Goal: Find specific page/section: Locate a particular part of the current website

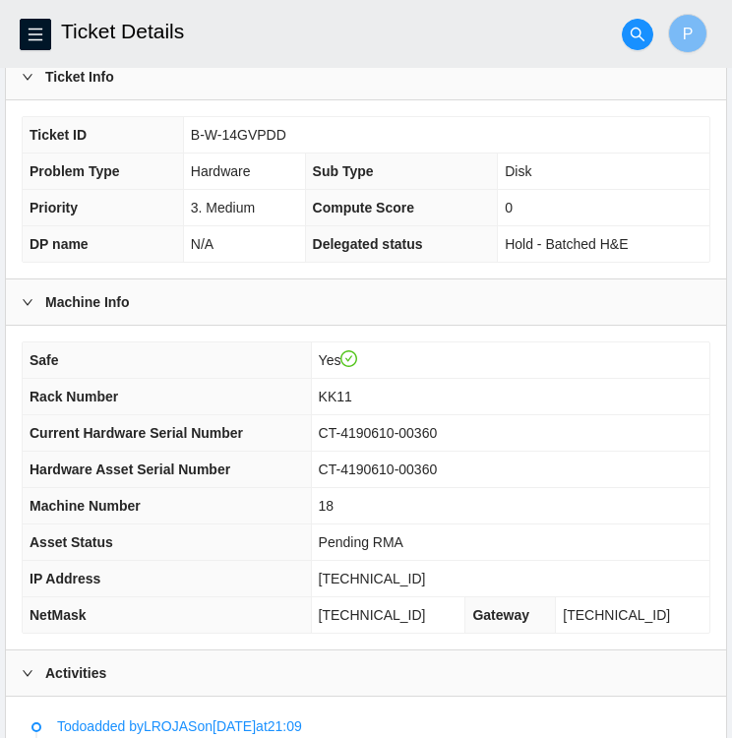
scroll to position [374, 0]
drag, startPoint x: 287, startPoint y: 131, endPoint x: 188, endPoint y: 140, distance: 99.7
click at [188, 140] on td "B-W-14GVPDD" at bounding box center [446, 135] width 526 height 36
copy span "B-W-14GVPDD"
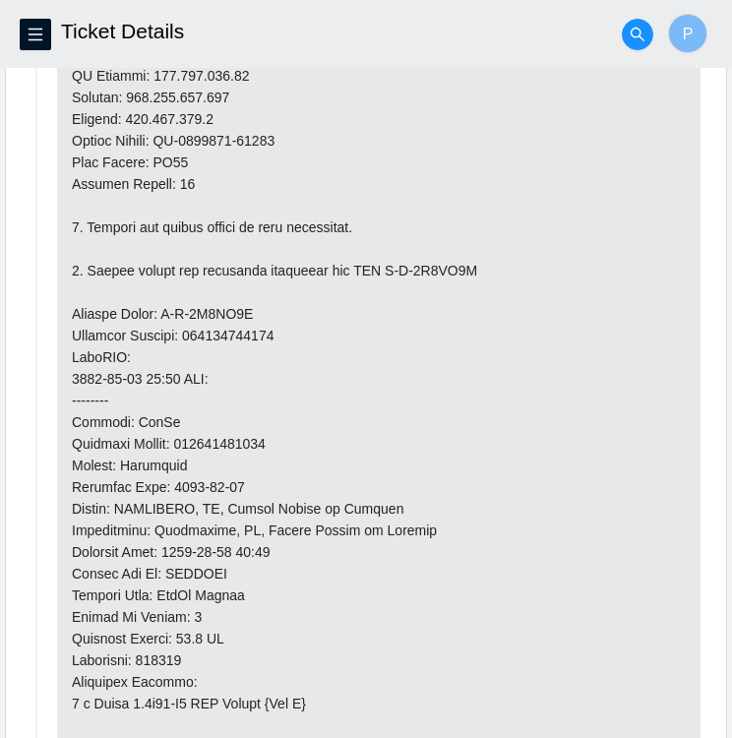
scroll to position [1479, 0]
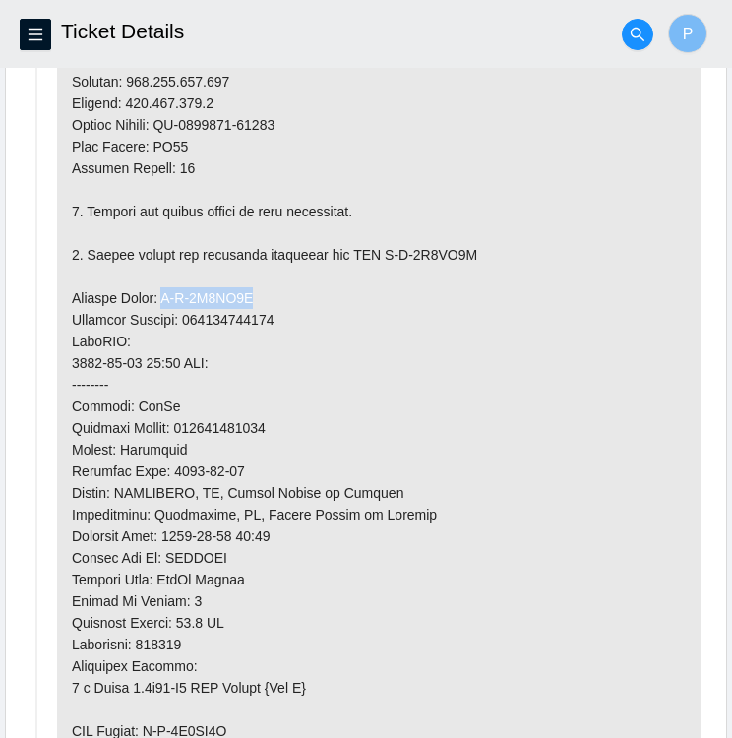
drag, startPoint x: 241, startPoint y: 310, endPoint x: 160, endPoint y: 319, distance: 81.1
click at [160, 319] on p at bounding box center [378, 255] width 643 height 1220
copy p "B-V-5V5BJ3F"
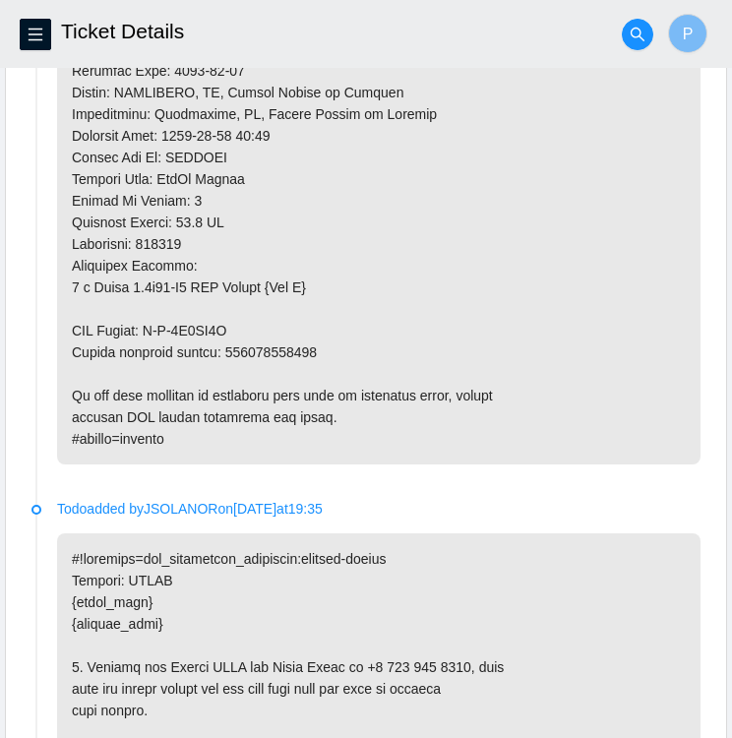
scroll to position [1880, 0]
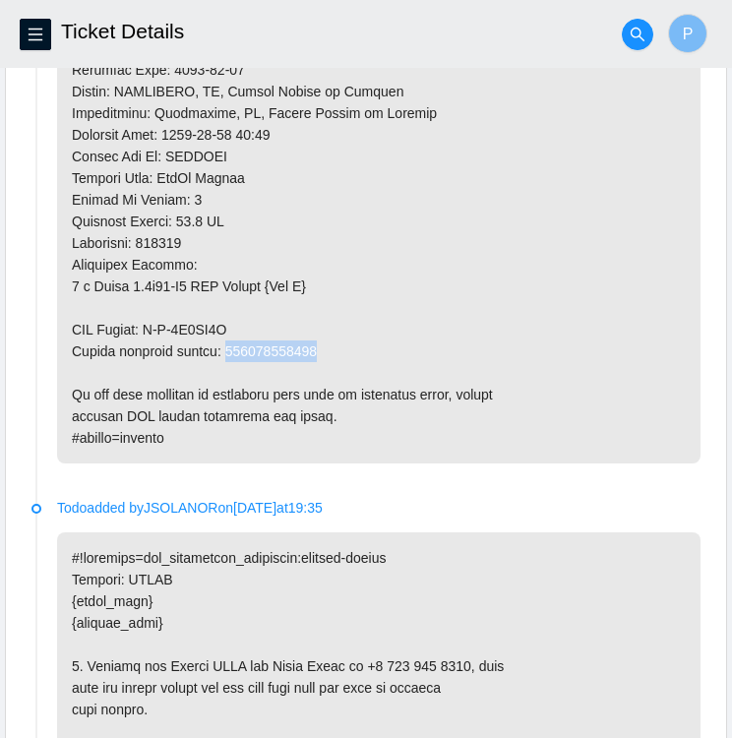
drag, startPoint x: 221, startPoint y: 367, endPoint x: 320, endPoint y: 374, distance: 98.6
copy p "417328426134"
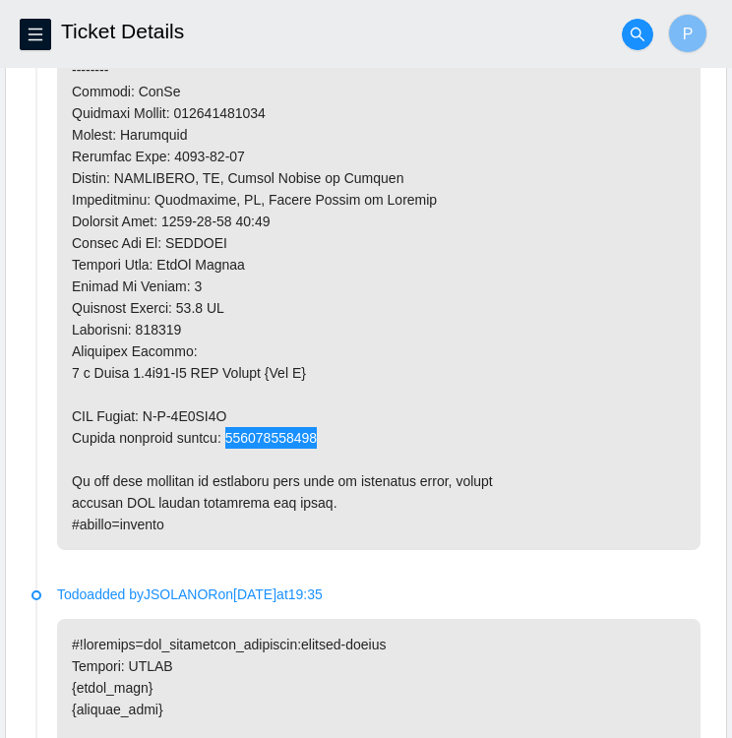
scroll to position [1793, 0]
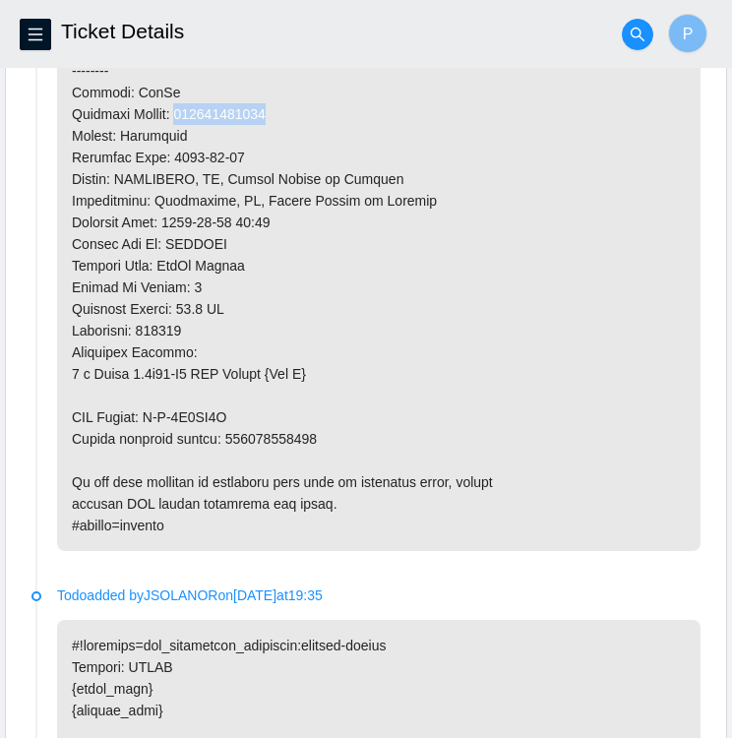
drag, startPoint x: 276, startPoint y: 128, endPoint x: 184, endPoint y: 125, distance: 92.5
copy p "417328426123"
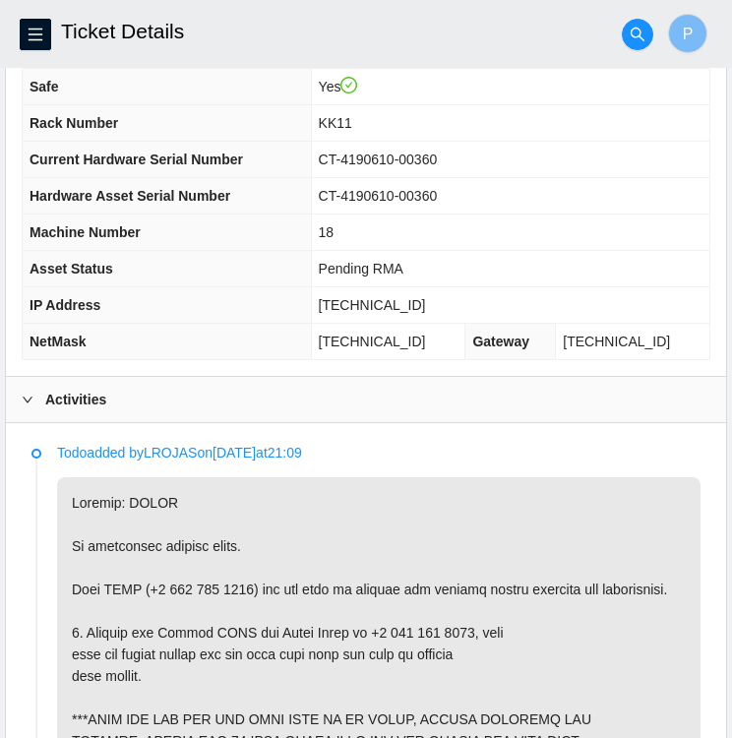
scroll to position [641, 0]
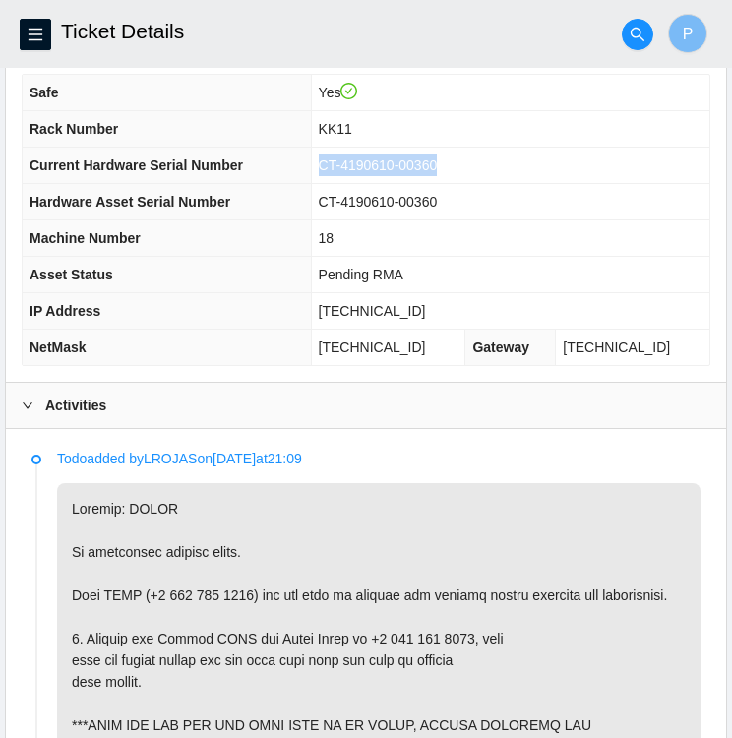
drag, startPoint x: 456, startPoint y: 160, endPoint x: 338, endPoint y: 167, distance: 118.2
click at [338, 167] on td "CT-4190610-00360" at bounding box center [510, 166] width 398 height 36
copy span "CT-4190610-00360"
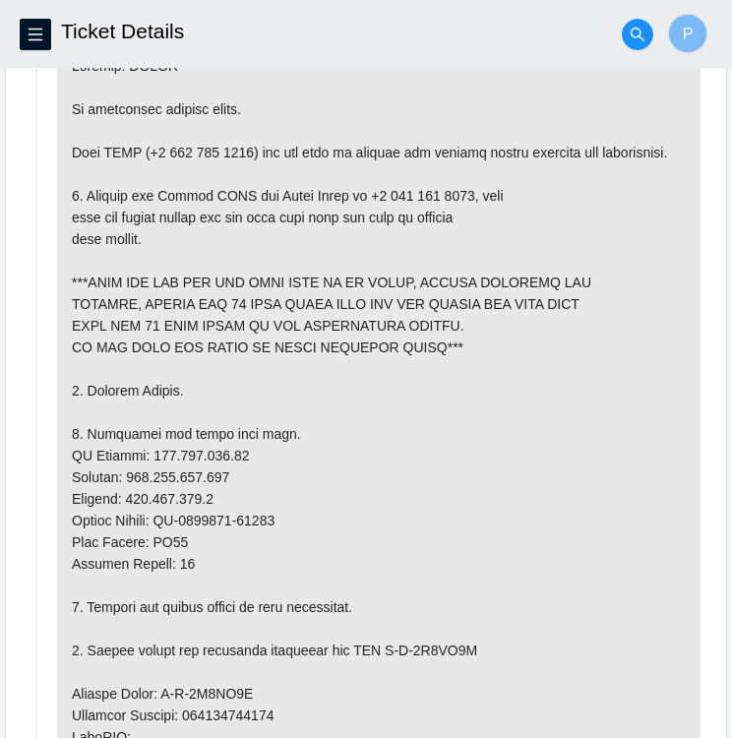
scroll to position [1082, 0]
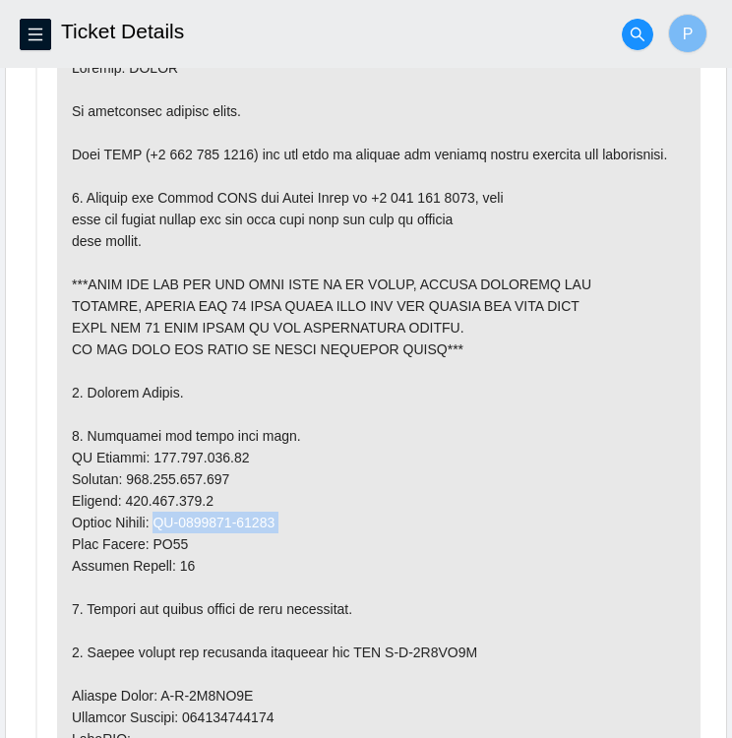
drag, startPoint x: 278, startPoint y: 539, endPoint x: 163, endPoint y: 536, distance: 115.1
click at [163, 536] on p at bounding box center [378, 652] width 643 height 1220
copy p "CT-4190301-00642"
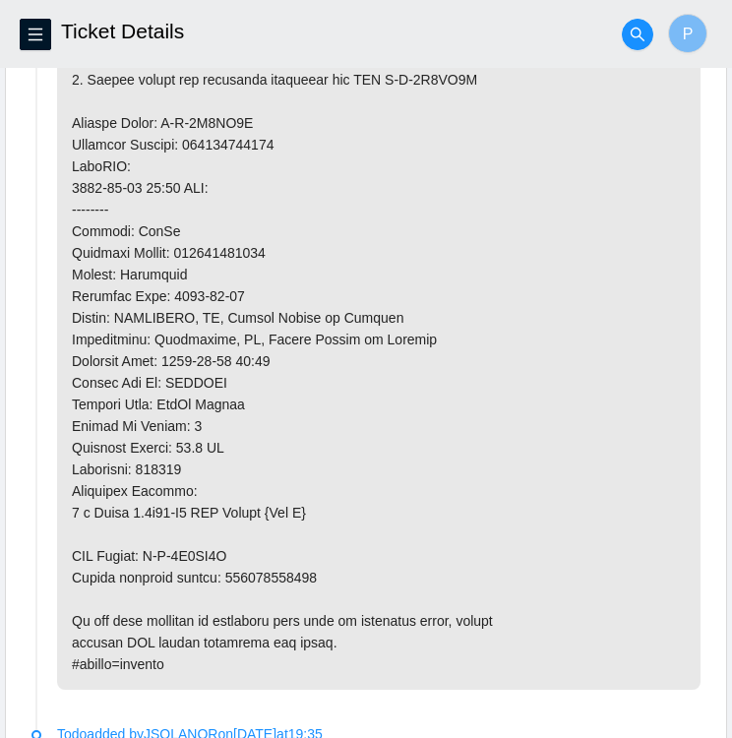
scroll to position [1656, 0]
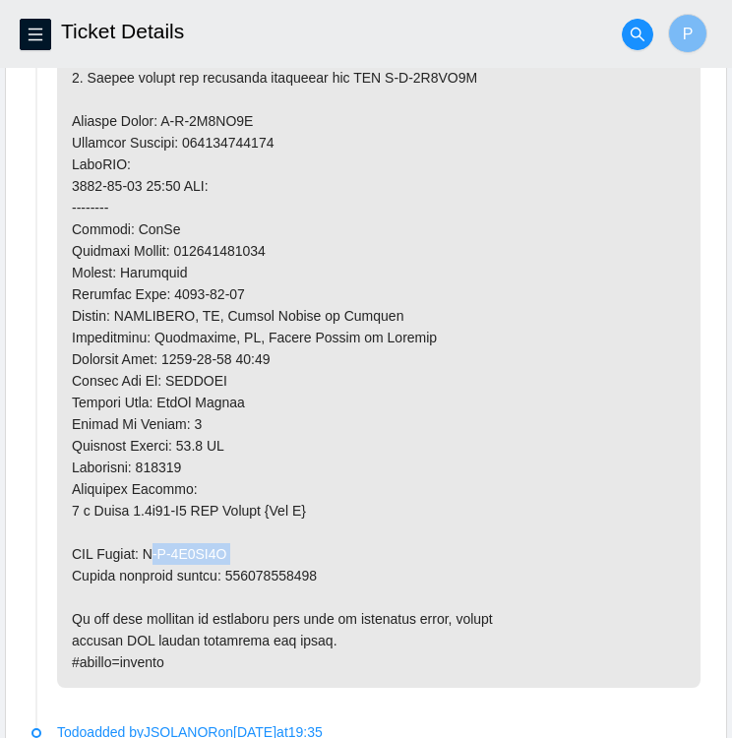
drag, startPoint x: 232, startPoint y: 565, endPoint x: 155, endPoint y: 574, distance: 77.3
click at [155, 574] on p at bounding box center [378, 78] width 643 height 1220
drag, startPoint x: 155, startPoint y: 574, endPoint x: 358, endPoint y: 544, distance: 204.9
click at [358, 544] on p at bounding box center [378, 78] width 643 height 1220
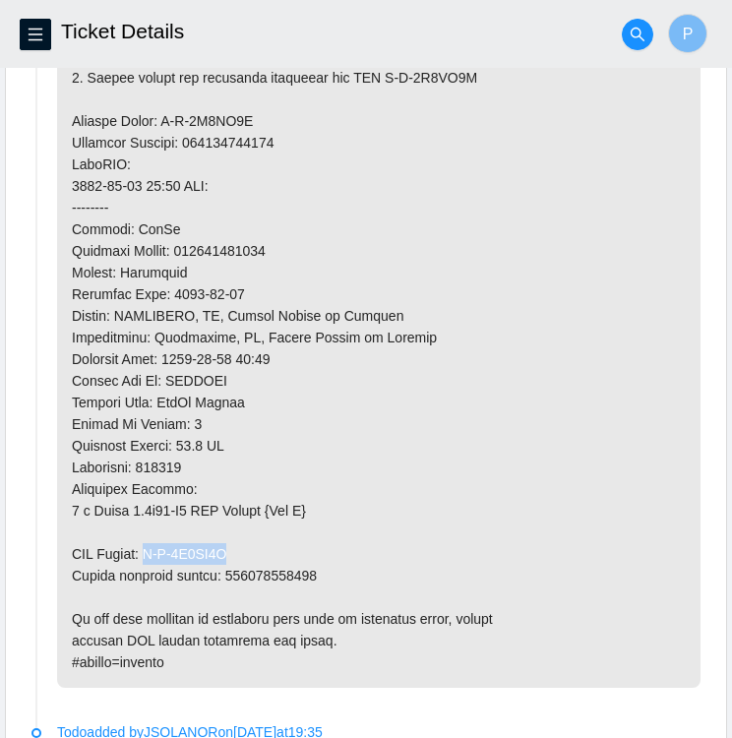
drag, startPoint x: 260, startPoint y: 566, endPoint x: 154, endPoint y: 570, distance: 105.3
click at [154, 570] on p at bounding box center [378, 78] width 643 height 1220
copy p "B-V-5V5BJ3P"
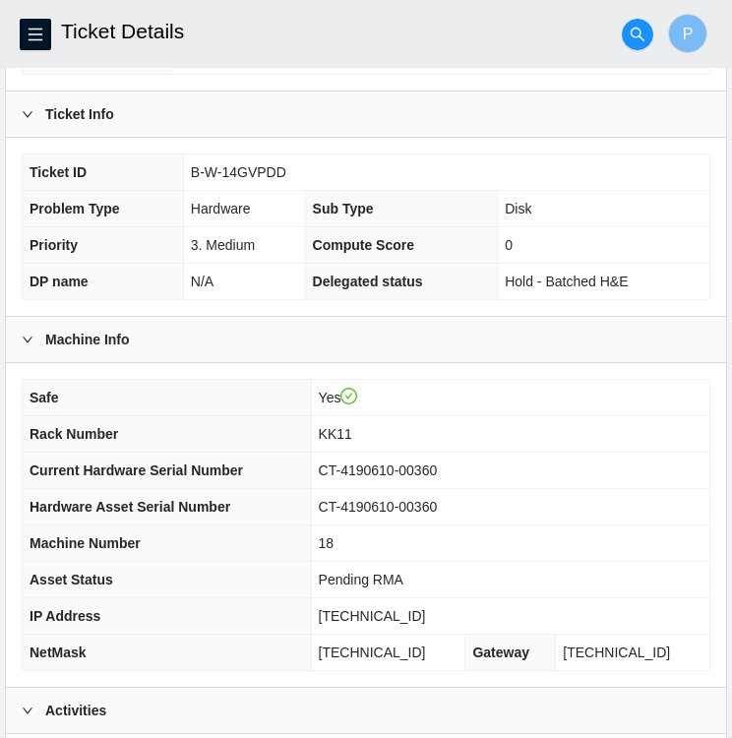
scroll to position [337, 0]
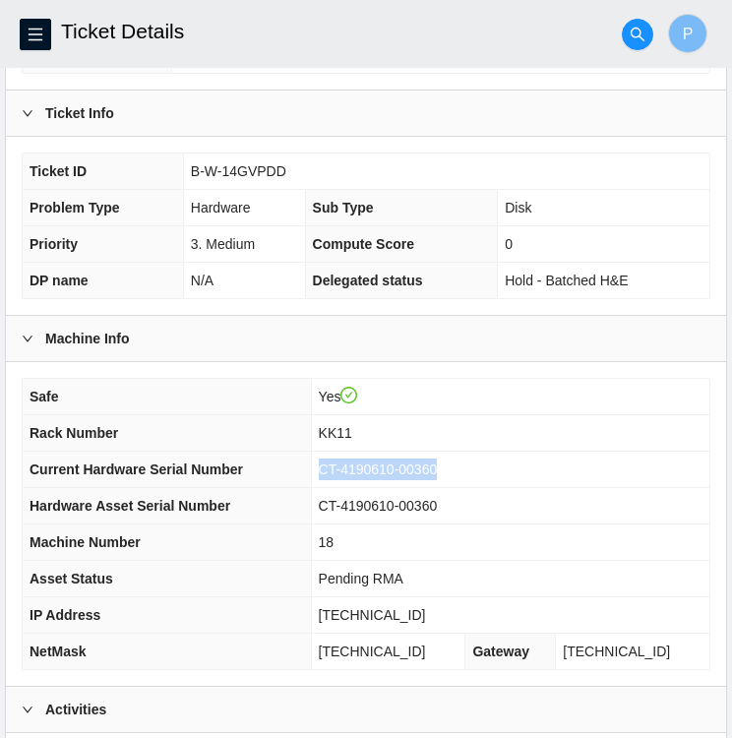
drag, startPoint x: 455, startPoint y: 465, endPoint x: 329, endPoint y: 473, distance: 126.1
click at [329, 473] on td "CT-4190610-00360" at bounding box center [510, 469] width 398 height 36
copy span "CT-4190610-00360"
click at [553, 371] on div "Safe Yes Rack Number KK11 Current Hardware Serial Number CT-4190610-00360 Hardw…" at bounding box center [366, 524] width 720 height 324
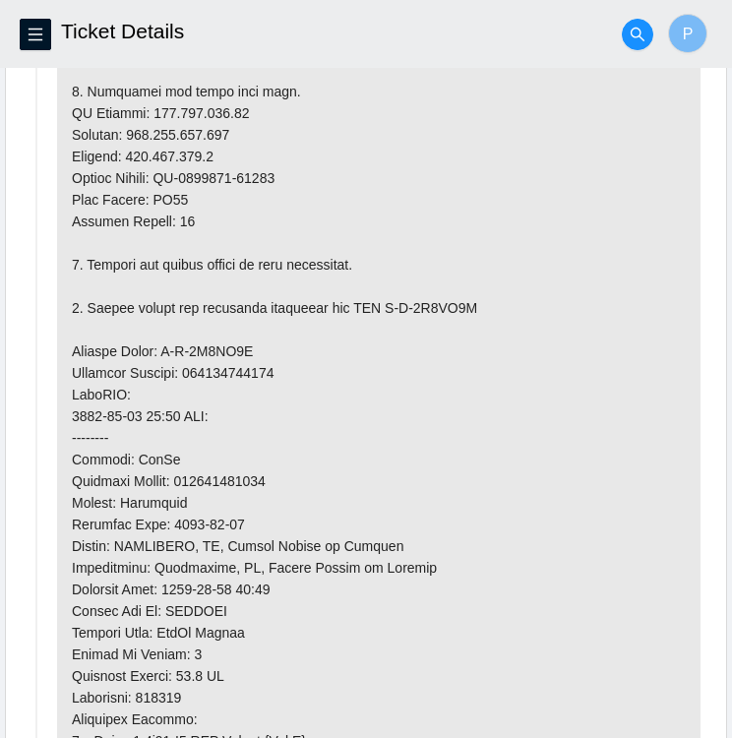
scroll to position [1428, 0]
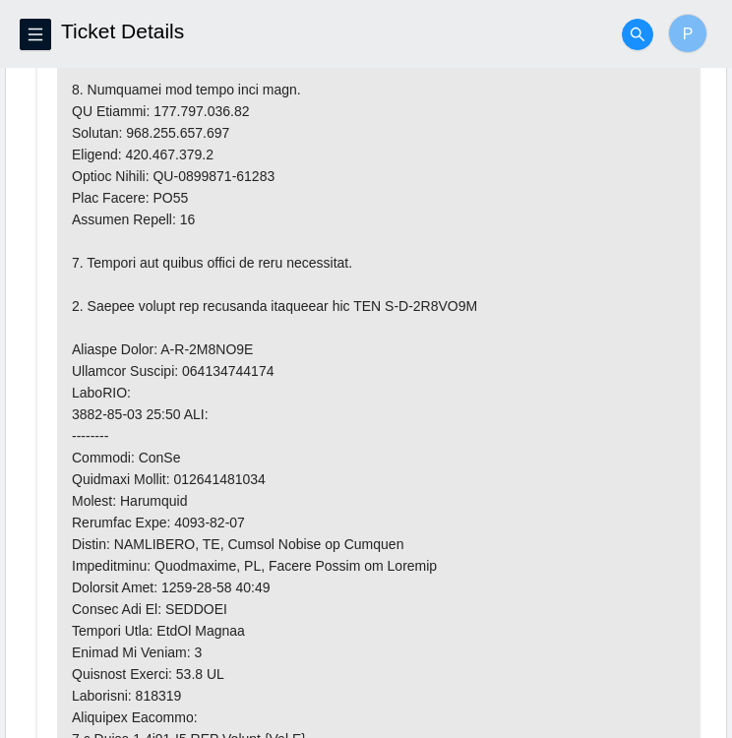
click at [234, 123] on p at bounding box center [378, 306] width 643 height 1220
drag, startPoint x: 234, startPoint y: 123, endPoint x: 207, endPoint y: 122, distance: 27.6
click at [207, 122] on p at bounding box center [378, 306] width 643 height 1220
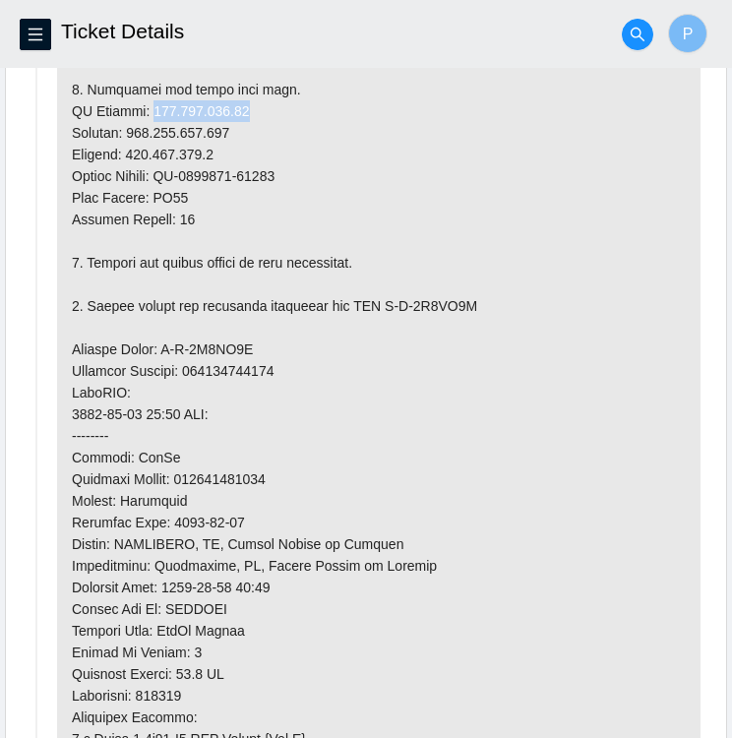
click at [207, 122] on p at bounding box center [378, 306] width 643 height 1220
drag, startPoint x: 207, startPoint y: 122, endPoint x: 323, endPoint y: 164, distance: 123.5
click at [323, 164] on p at bounding box center [378, 306] width 643 height 1220
click at [239, 155] on p at bounding box center [378, 306] width 643 height 1220
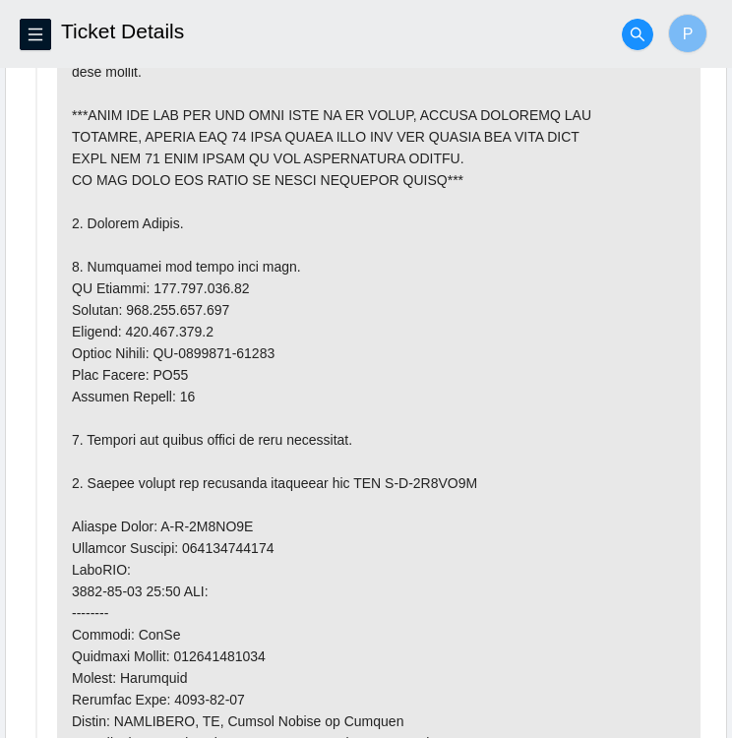
scroll to position [1251, 0]
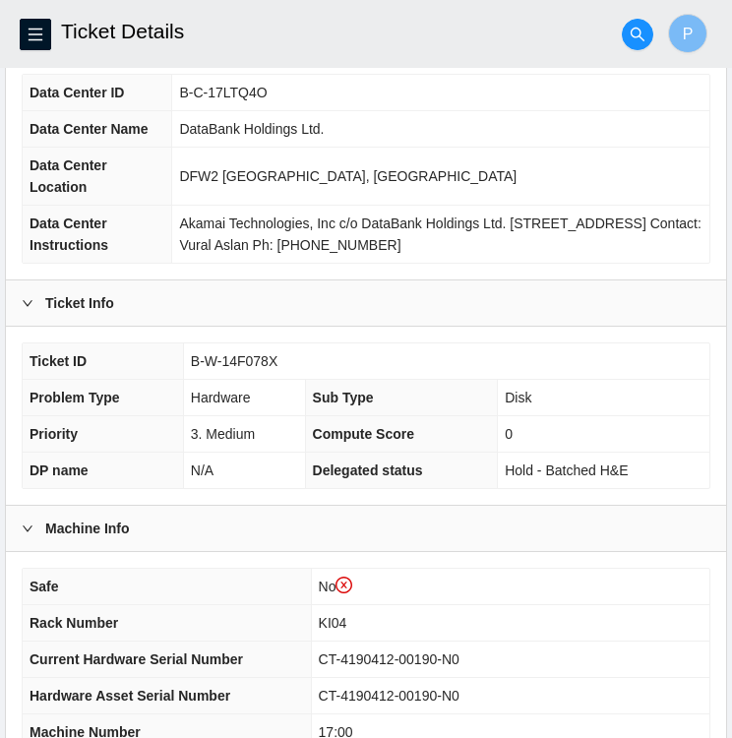
scroll to position [184, 0]
